Goal: Task Accomplishment & Management: Manage account settings

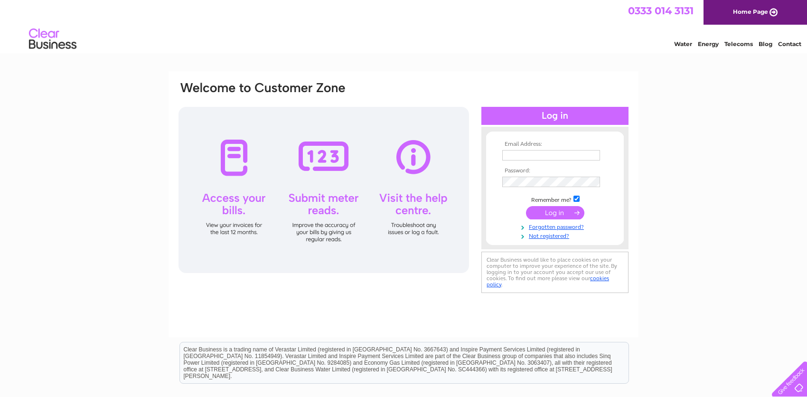
click at [574, 155] on input "text" at bounding box center [551, 155] width 98 height 10
paste input "danculleypyo9@gmail.com"
type input "danculleypyo9@gmail.com"
click at [561, 207] on input "submit" at bounding box center [555, 212] width 58 height 13
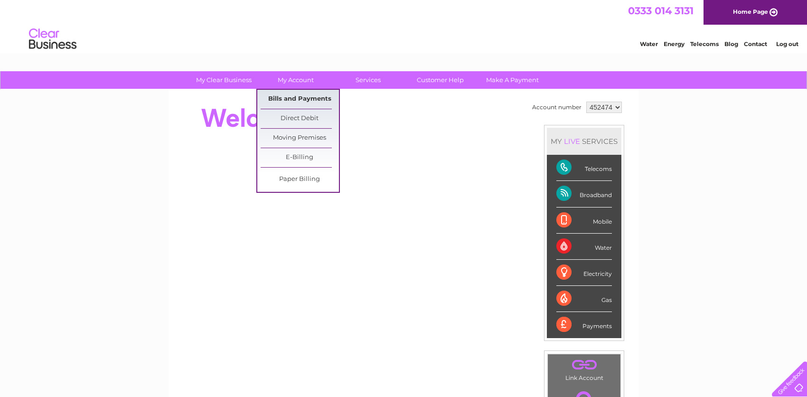
click at [285, 99] on link "Bills and Payments" at bounding box center [300, 99] width 78 height 19
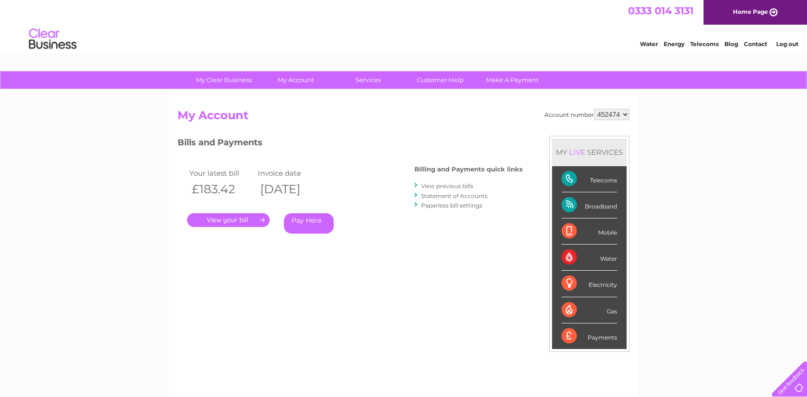
click at [231, 217] on link "." at bounding box center [228, 220] width 83 height 14
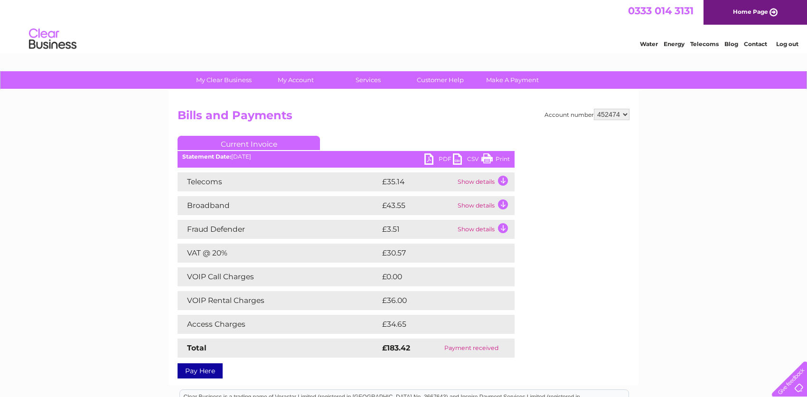
click at [447, 159] on link "PDF" at bounding box center [438, 160] width 28 height 14
